Goal: Task Accomplishment & Management: Use online tool/utility

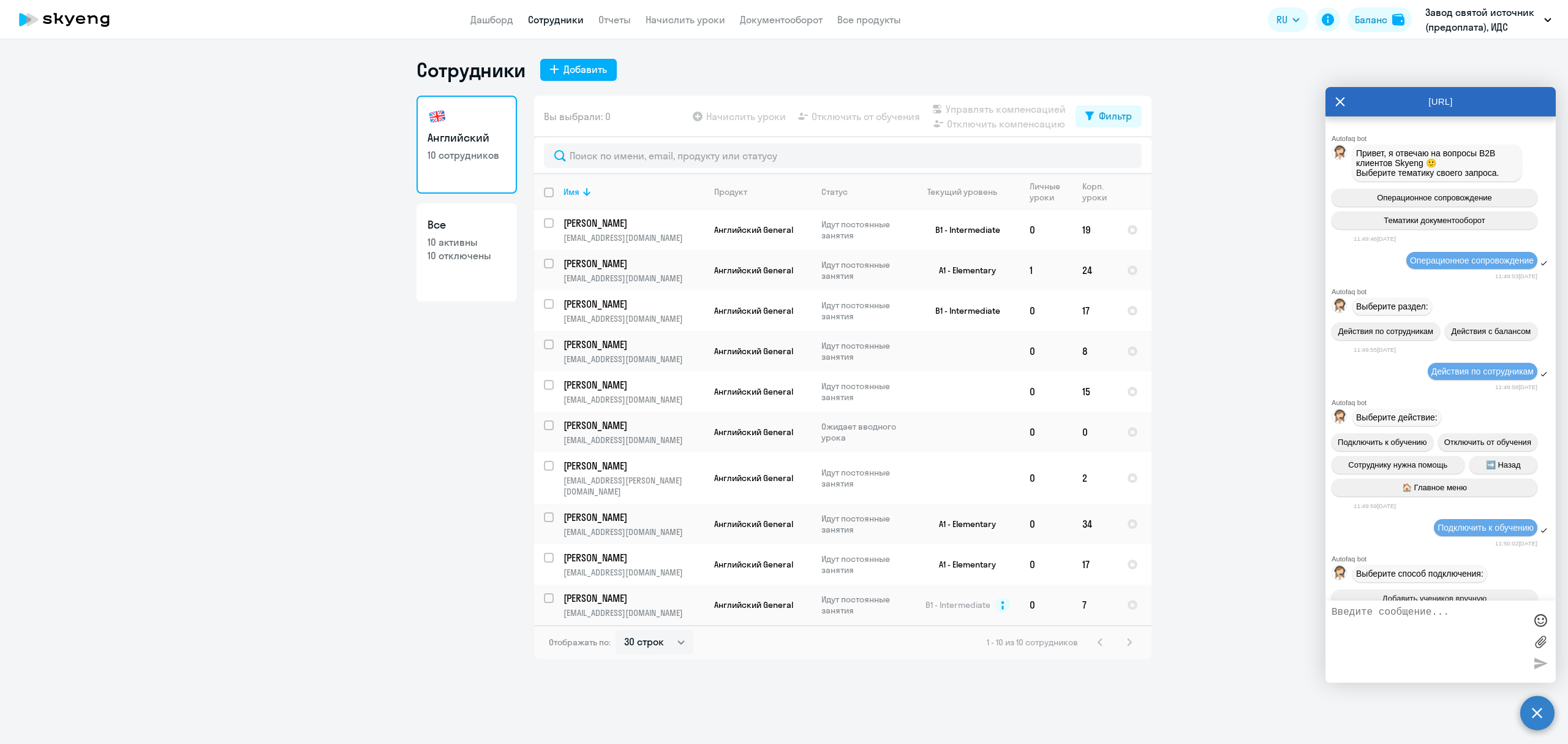
select select "30"
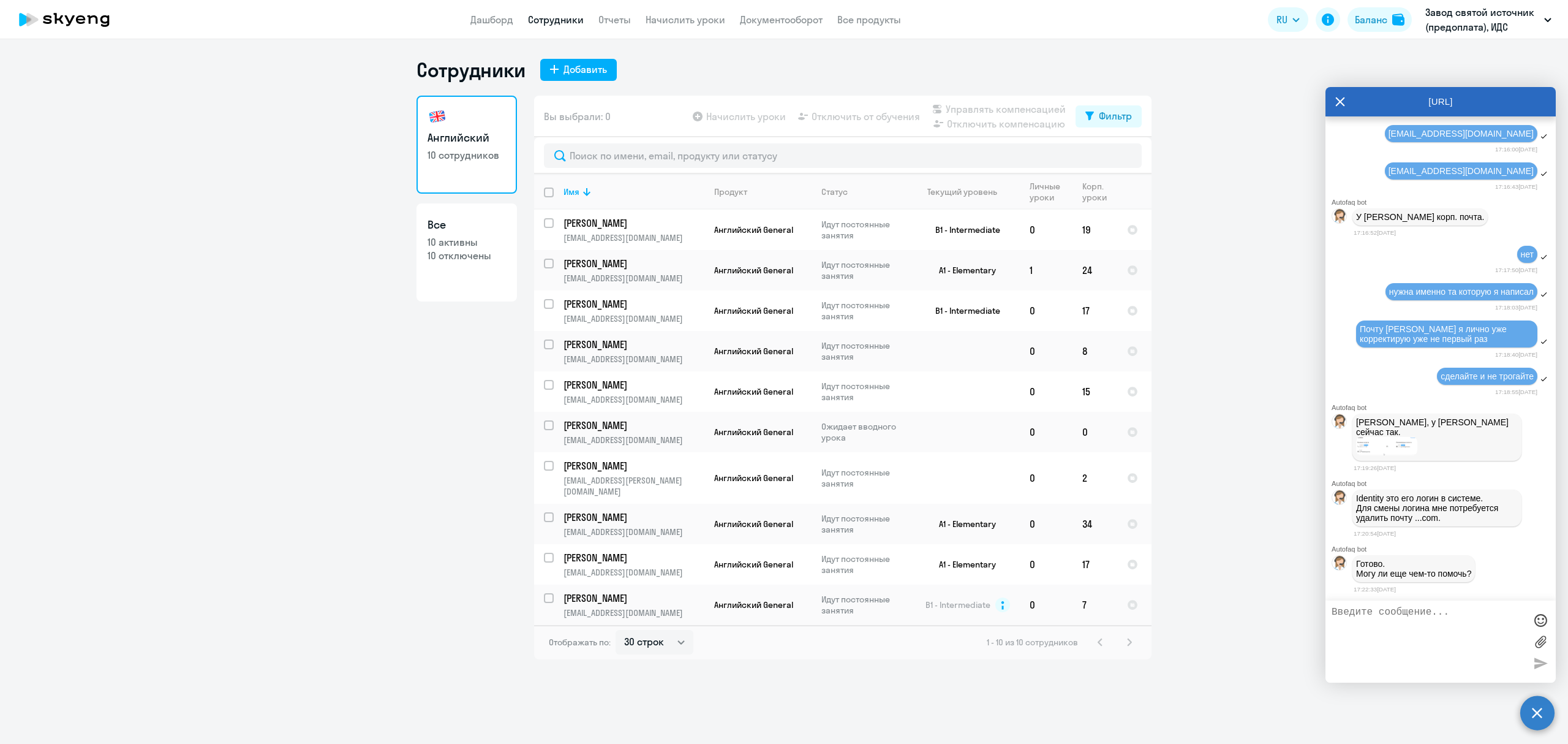
scroll to position [3549, 0]
click at [1400, 447] on img at bounding box center [1387, 446] width 61 height 18
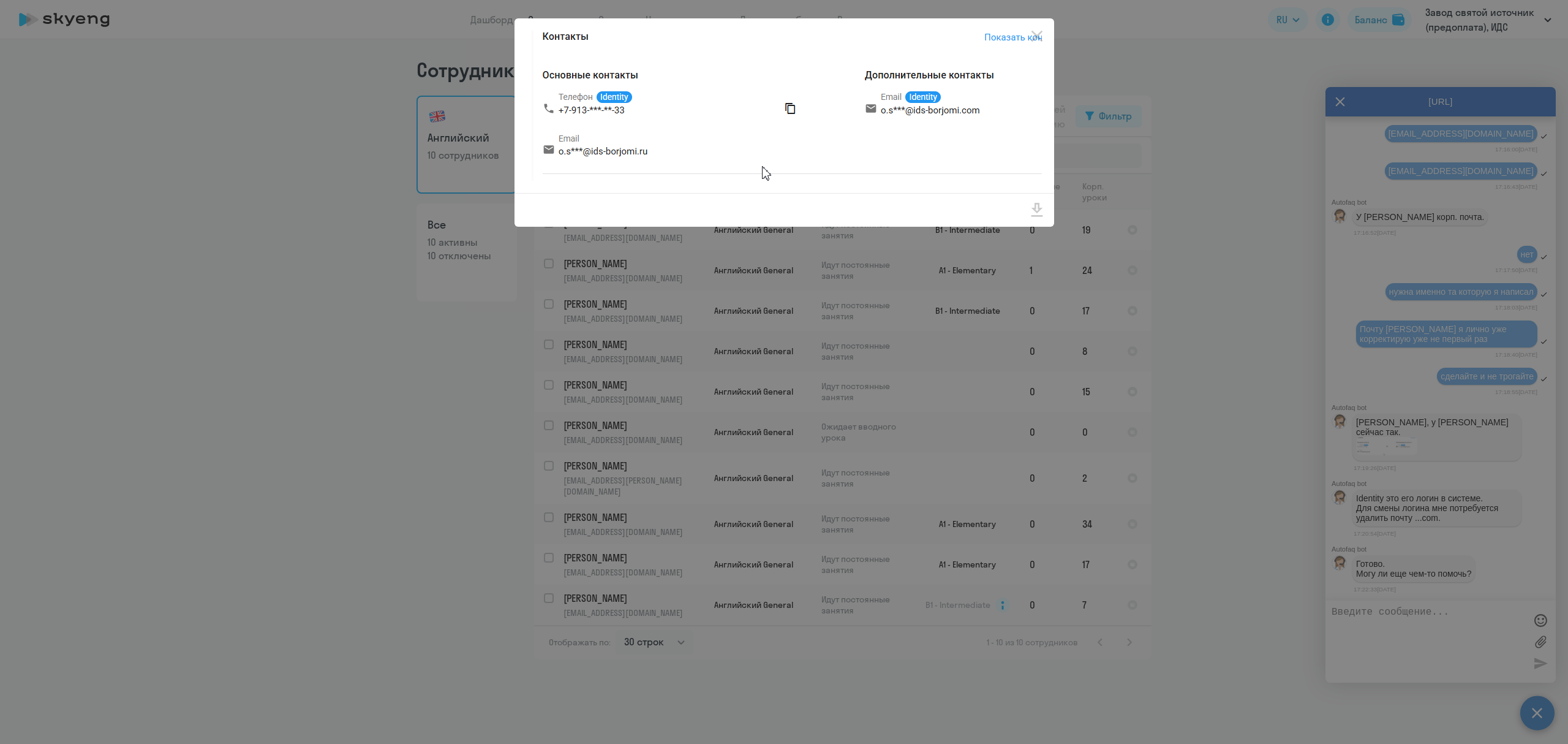
click at [1399, 517] on div at bounding box center [784, 372] width 1568 height 744
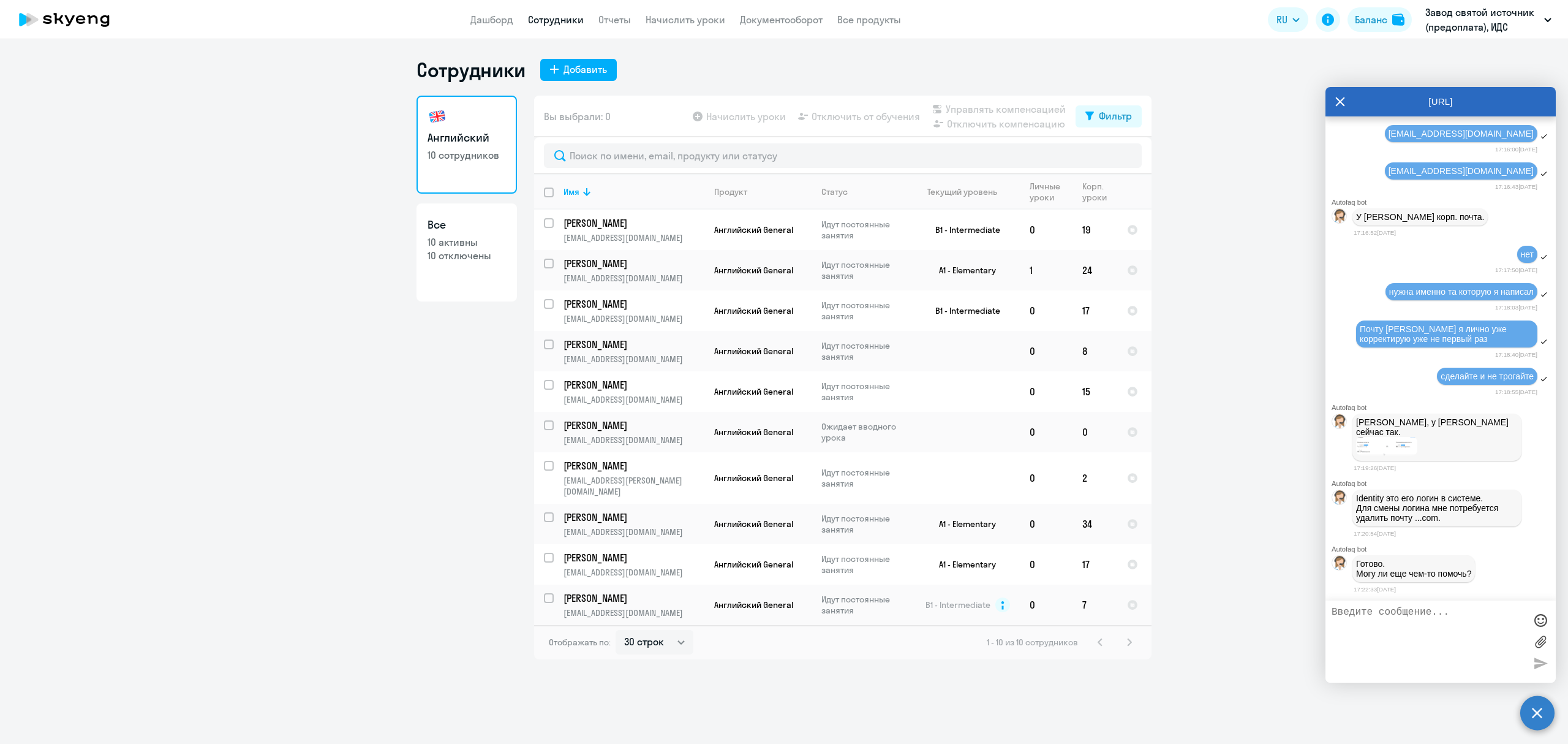
click at [1282, 483] on ng-component "Сотрудники Добавить Английский 10 сотрудников Все 10 активны 10 отключены Вы вы…" at bounding box center [784, 358] width 1568 height 602
click at [1245, 310] on ng-component "Сотрудники Добавить Английский 10 сотрудников Все 10 активны 10 отключены Вы вы…" at bounding box center [784, 358] width 1568 height 602
click at [1475, 26] on p "Завод святой источник (предоплата), ИДС БОРЖОМИ, ООО" at bounding box center [1482, 19] width 114 height 29
click at [1230, 116] on li "Предоплата Основной, ИДС БОРЖОМИ, ООО" at bounding box center [1352, 118] width 412 height 31
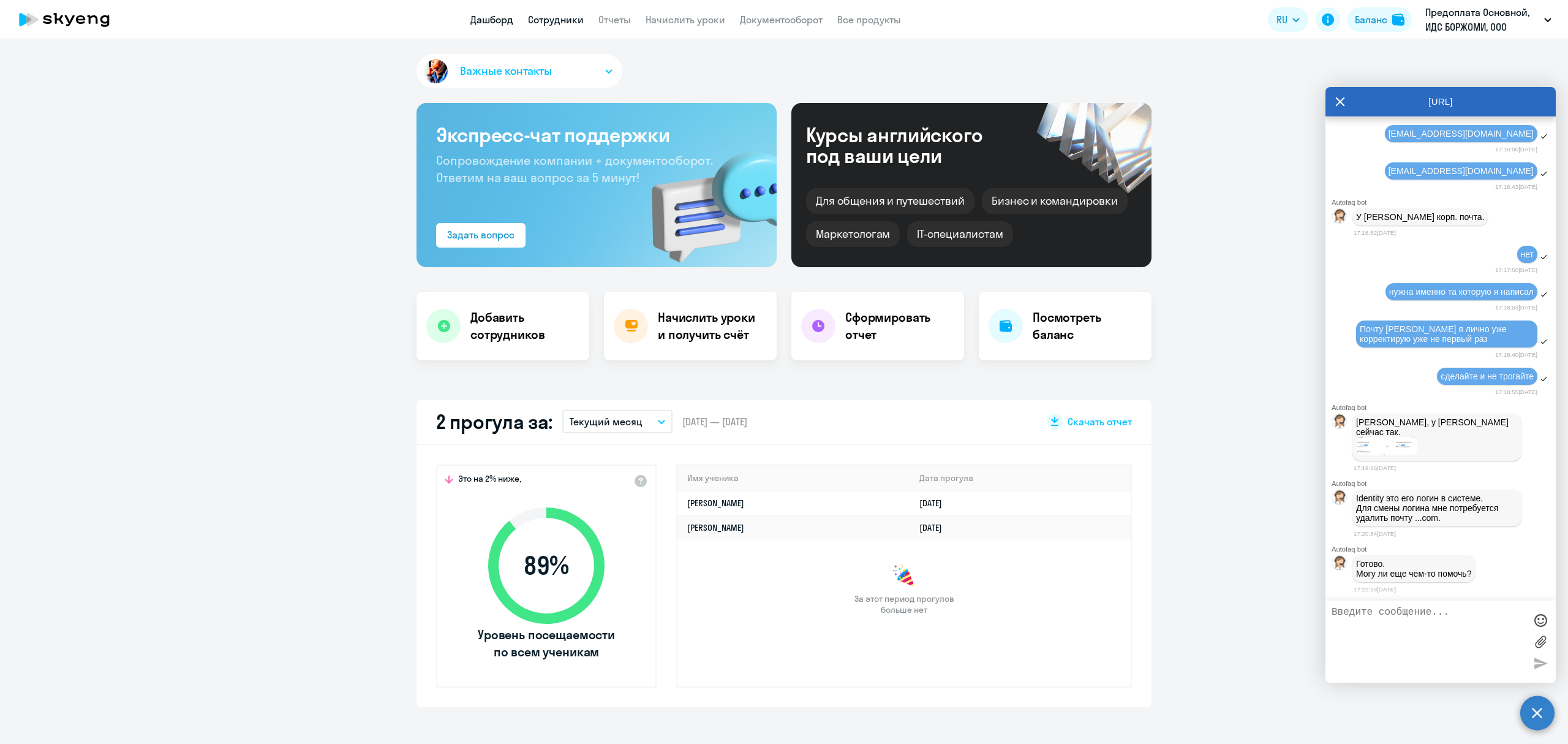
click at [556, 21] on link "Сотрудники" at bounding box center [556, 20] width 56 height 12
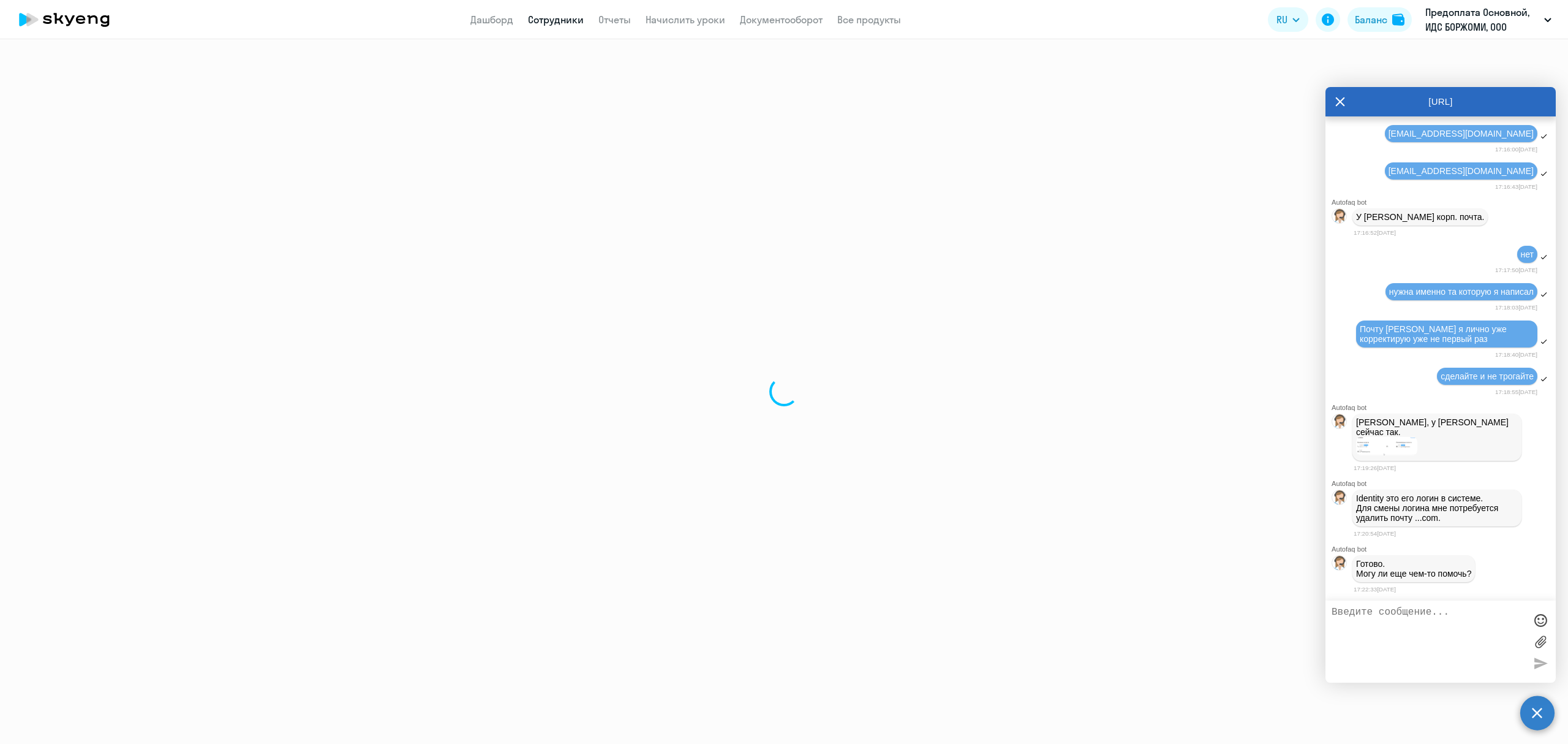
select select "30"
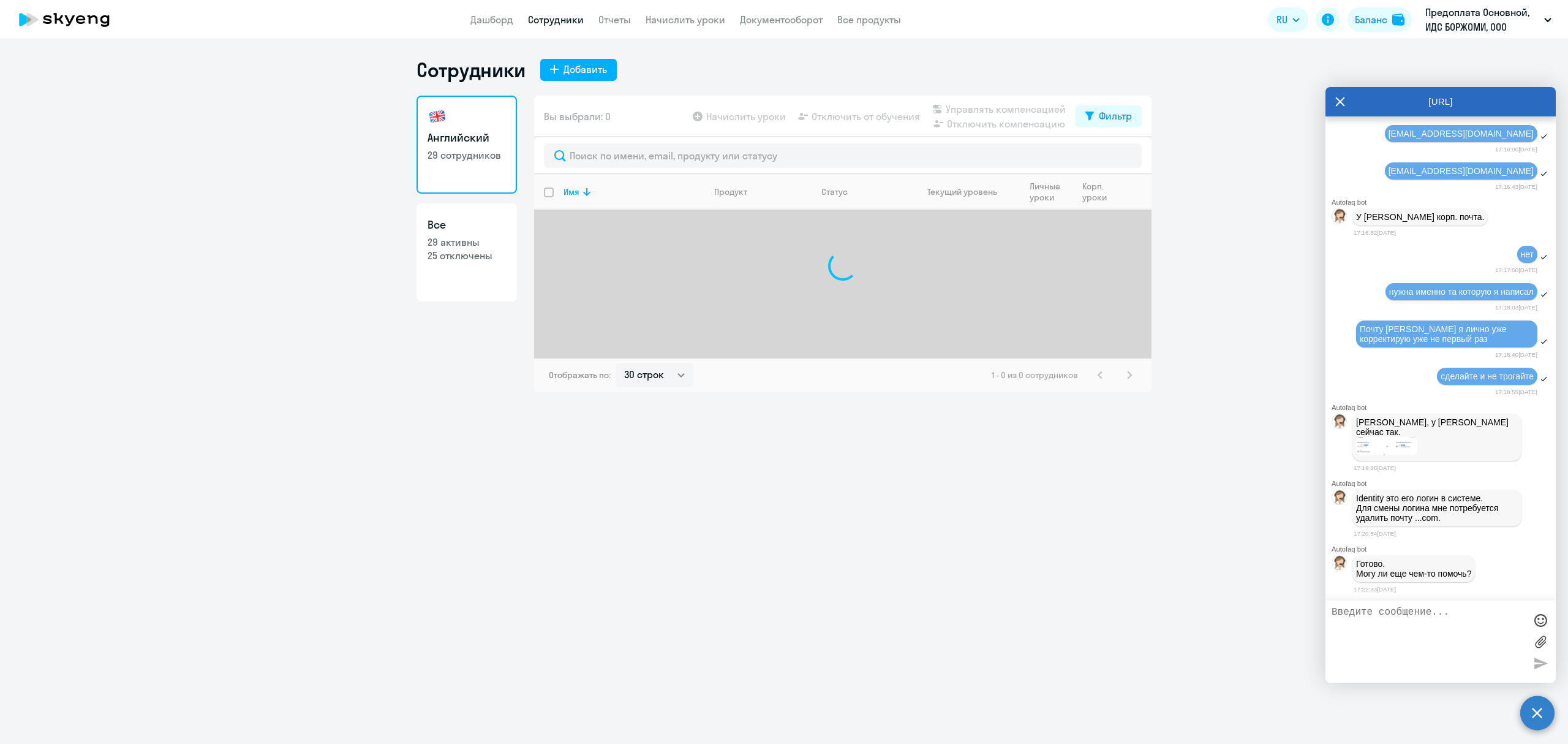
click at [1336, 100] on icon at bounding box center [1340, 102] width 10 height 29
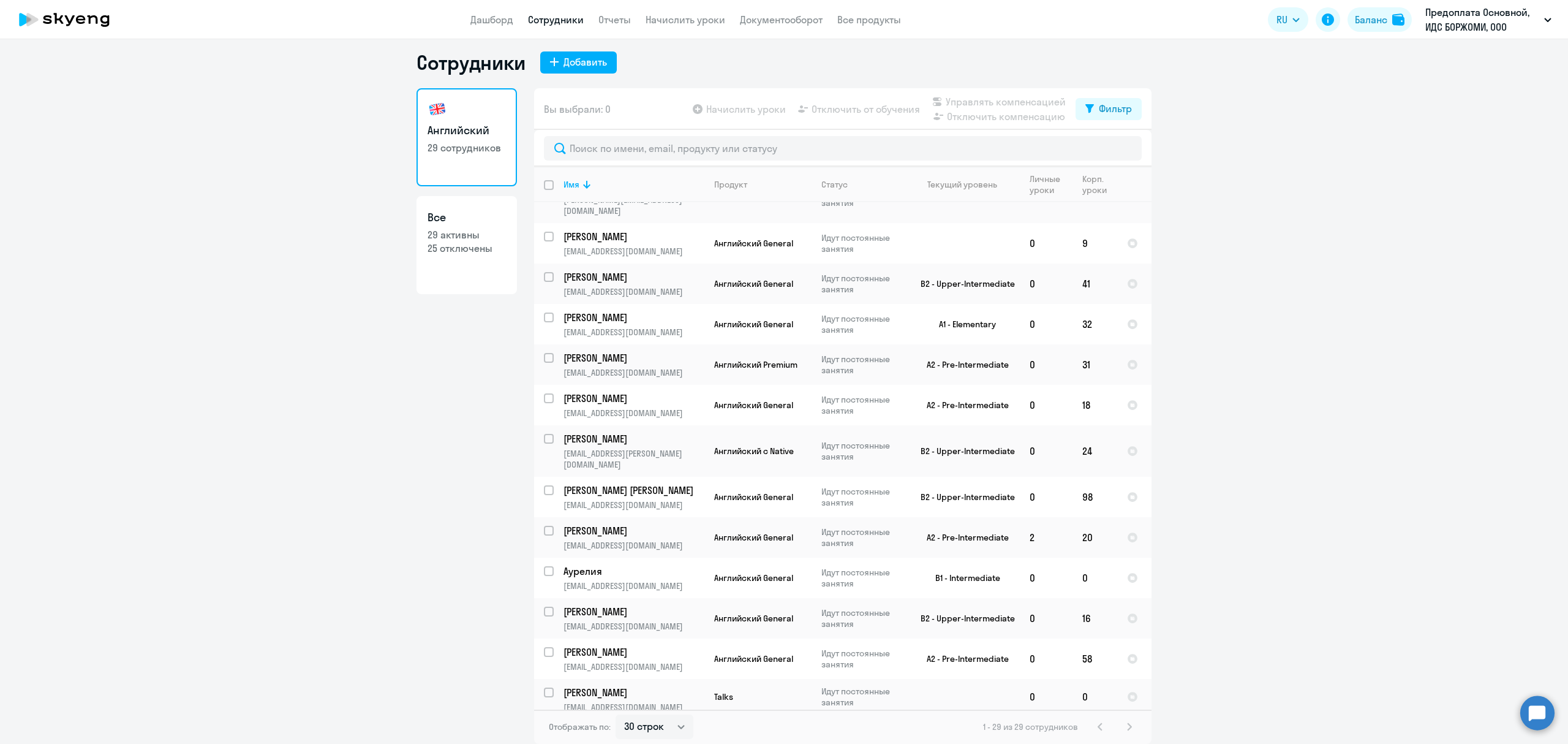
scroll to position [709, 0]
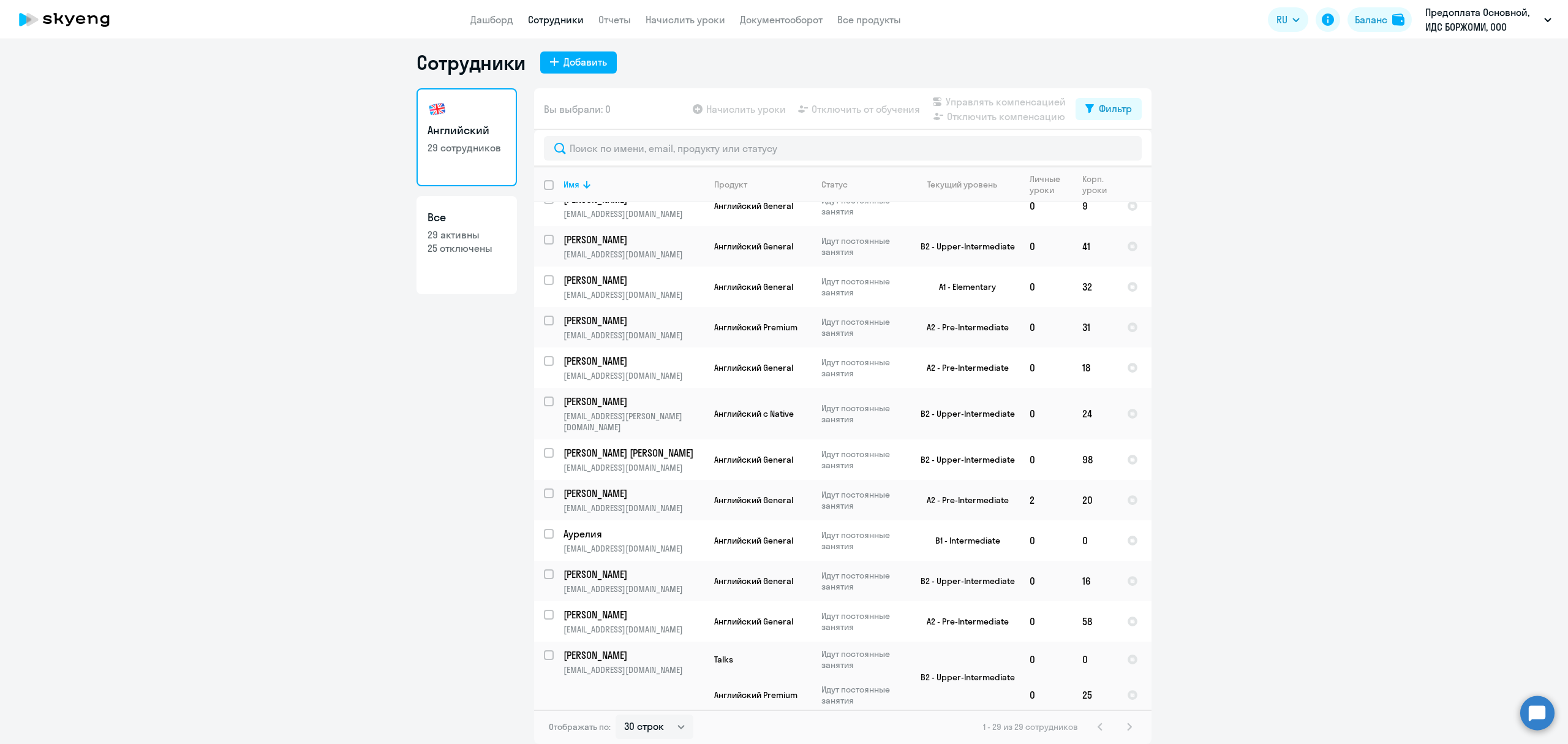
click at [1338, 554] on ng-component "Сотрудники Добавить Английский 29 сотрудников Все 29 активны 25 отключены Вы вы…" at bounding box center [784, 398] width 1568 height 694
click at [659, 12] on app-menu-item-link "Начислить уроки" at bounding box center [686, 20] width 80 height 16
click at [660, 19] on link "Начислить уроки" at bounding box center [686, 20] width 80 height 12
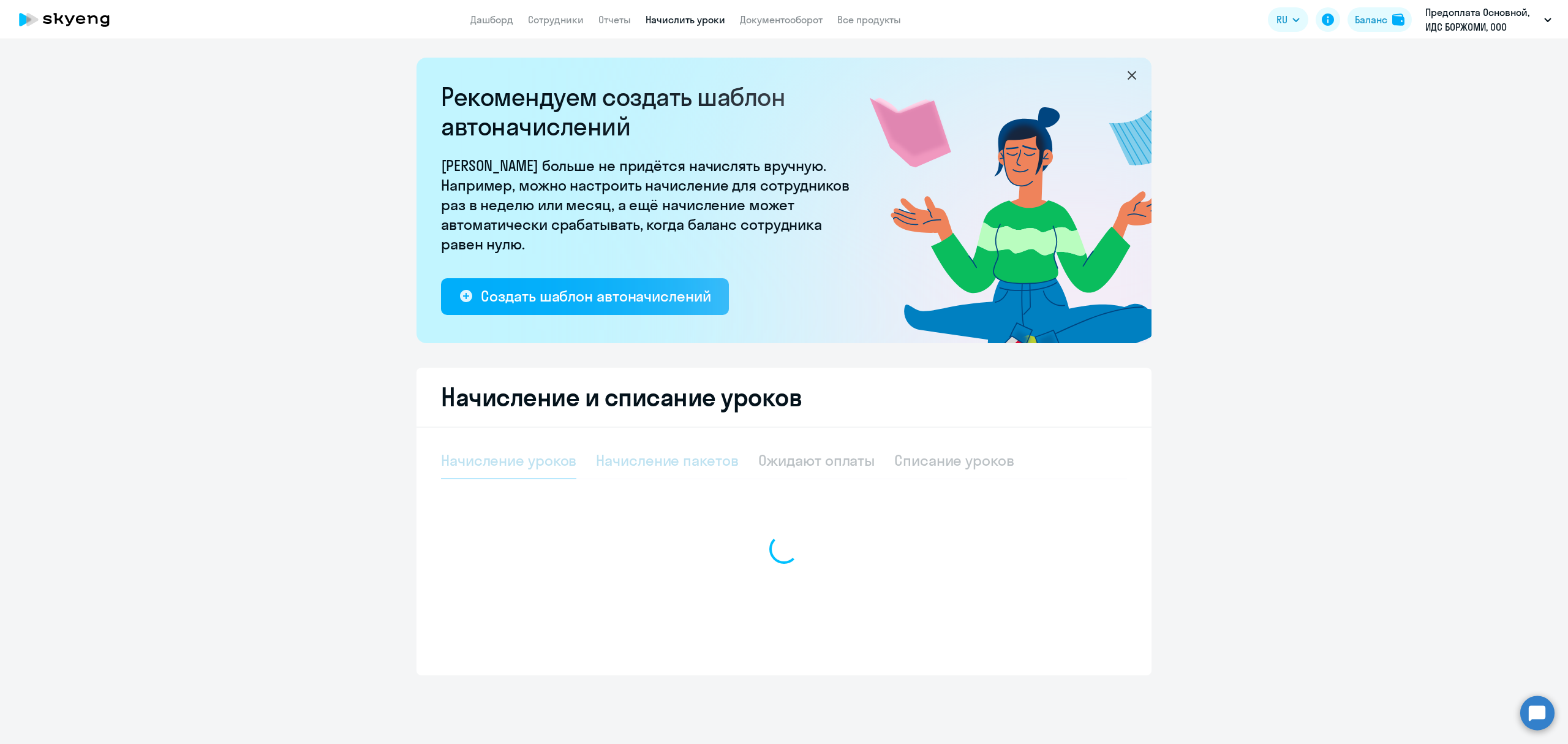
select select "10"
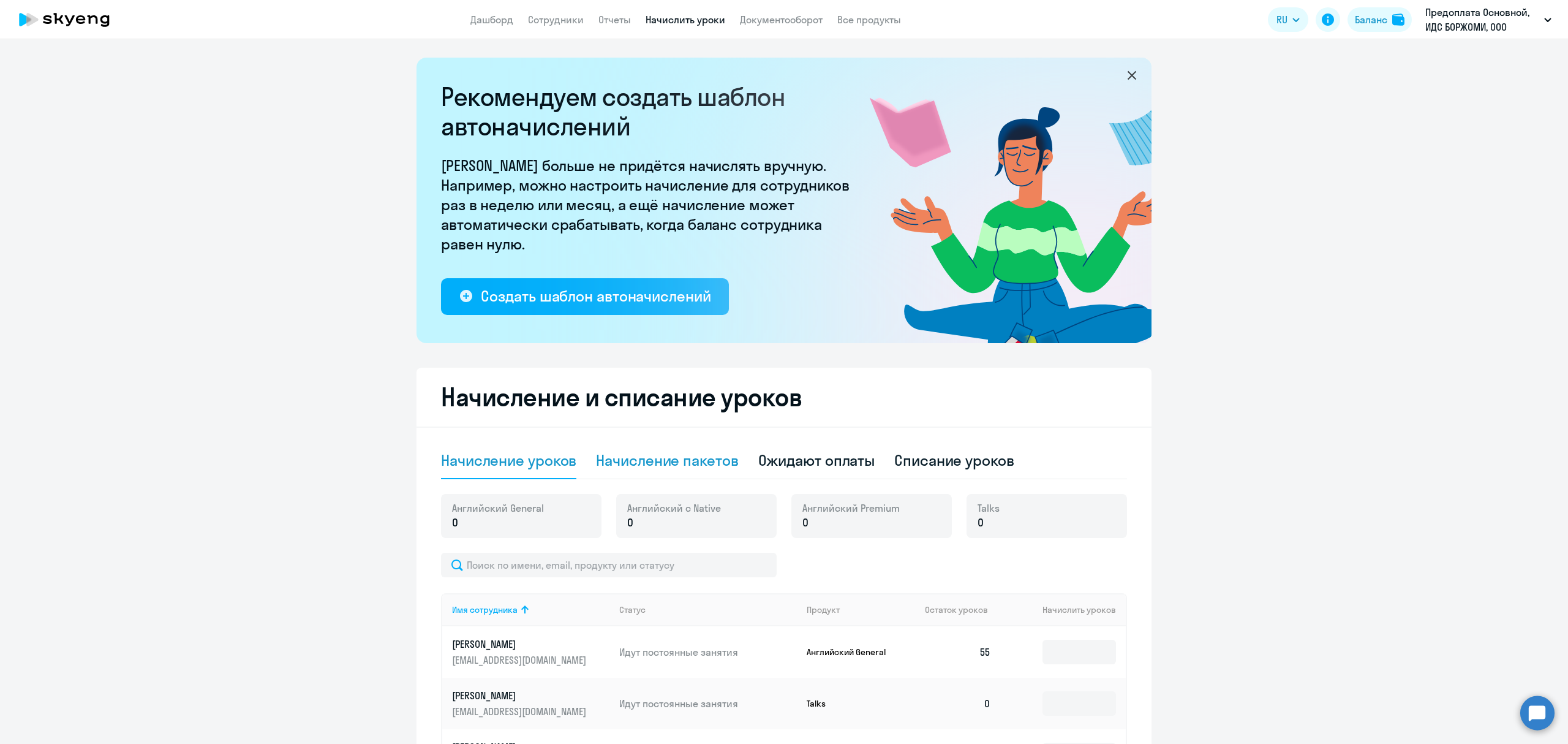
click at [716, 464] on div "Начисление пакетов" at bounding box center [667, 460] width 142 height 19
select select "10"
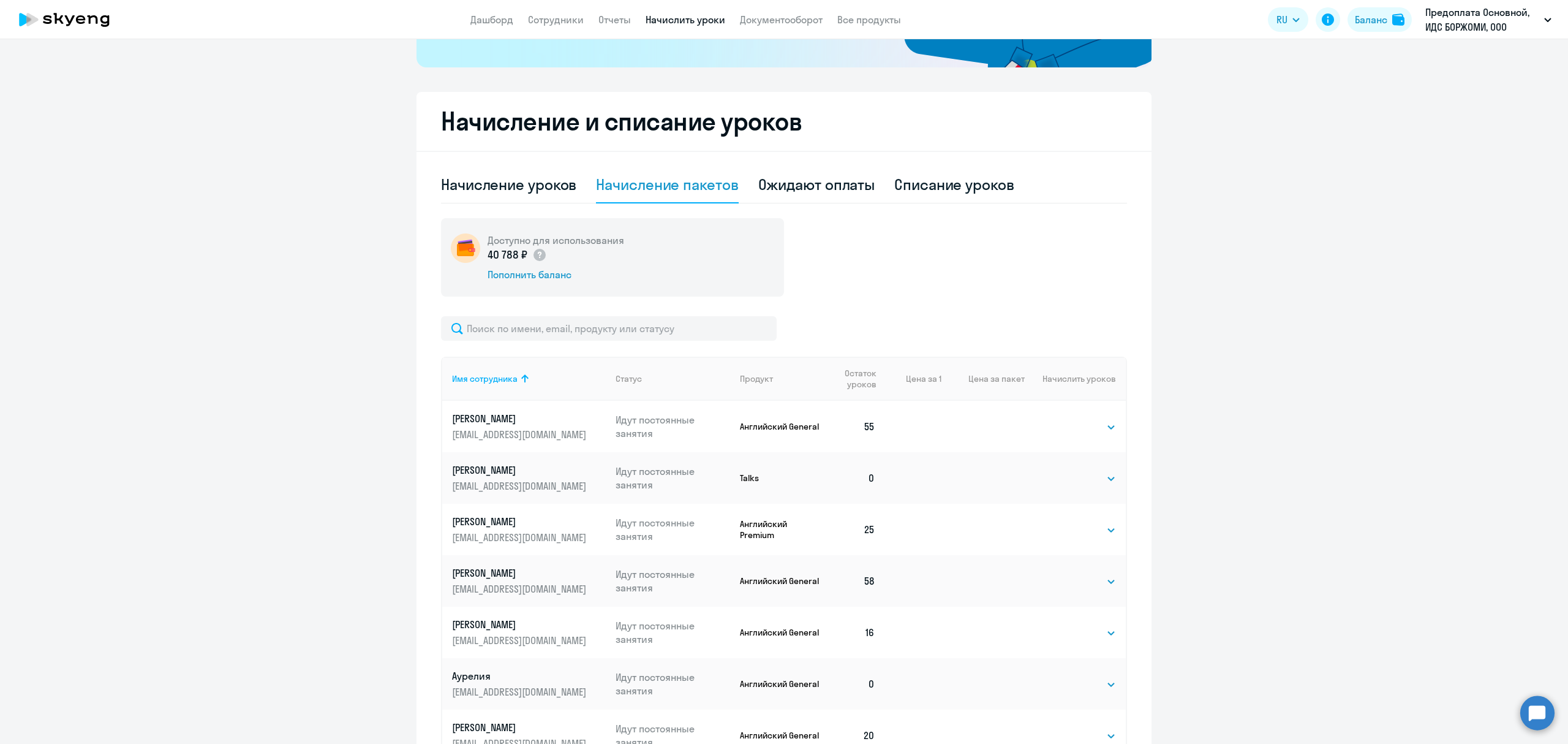
scroll to position [327, 0]
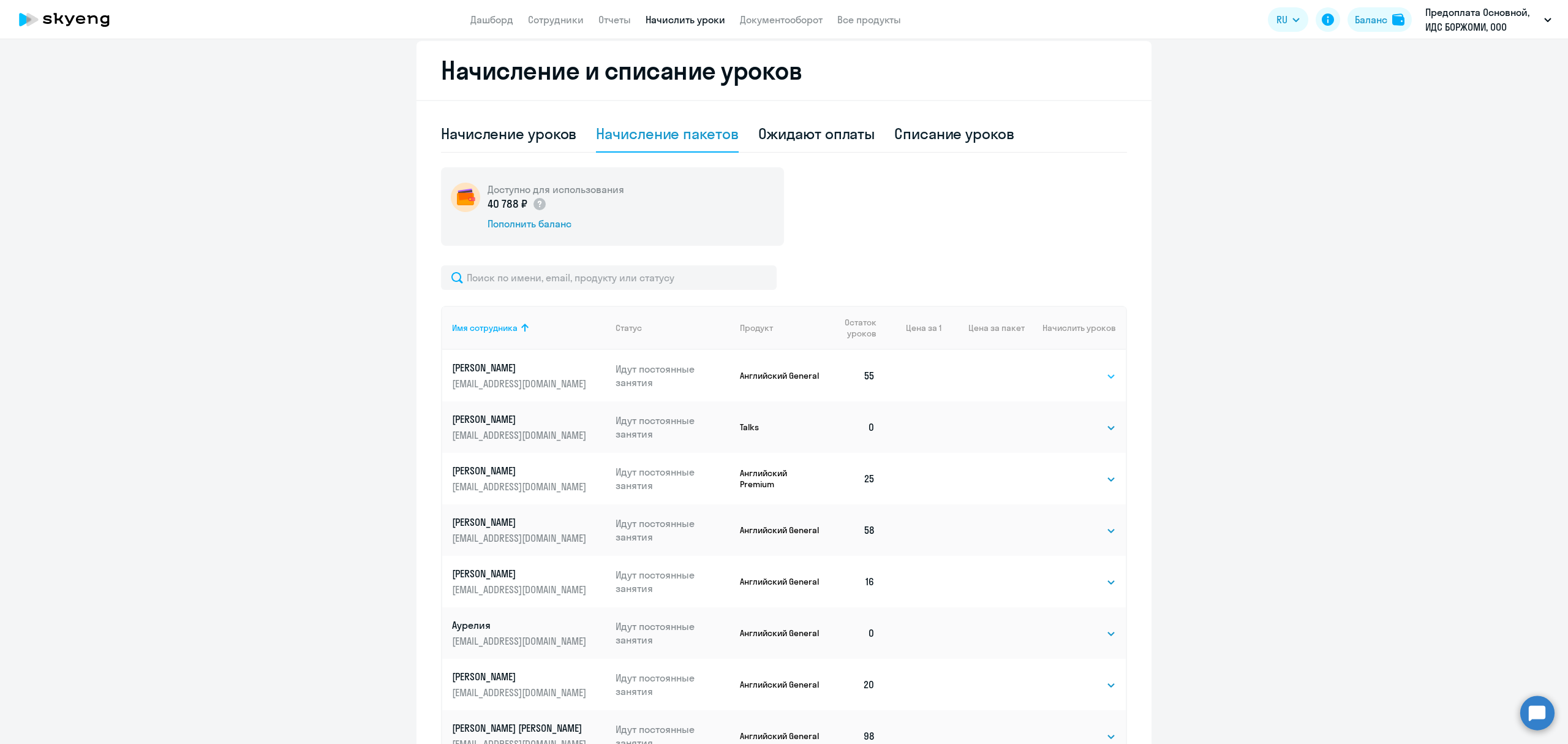
click at [1094, 374] on select "Выбрать 4 8 16 32 64 96 128" at bounding box center [1091, 376] width 50 height 15
select select "64"
click at [1066, 369] on select "Выбрать 4 8 16 32 64 96 128" at bounding box center [1091, 376] width 50 height 15
